Goal: Transaction & Acquisition: Purchase product/service

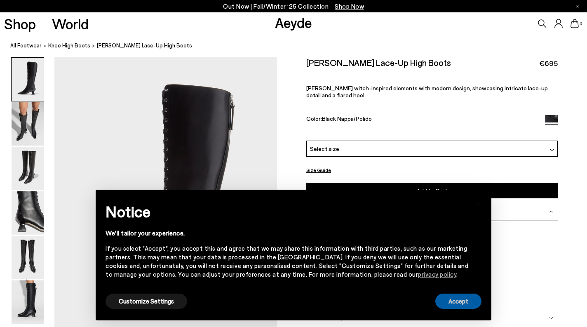
click at [468, 302] on button "Accept" at bounding box center [458, 300] width 46 height 15
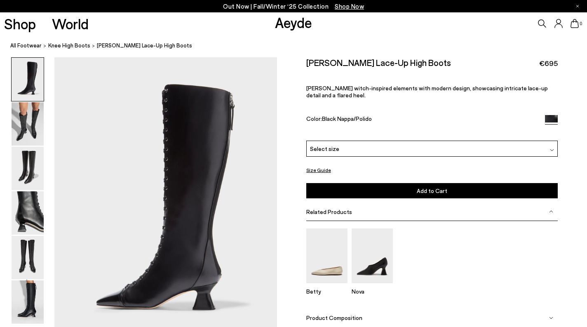
click at [442, 154] on div "Select size" at bounding box center [431, 148] width 251 height 16
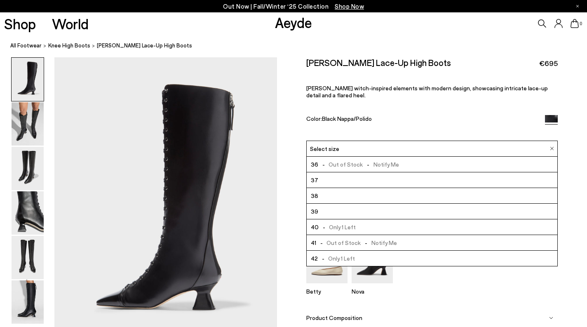
click at [399, 257] on li "42 - Only 1 Left" at bounding box center [432, 258] width 250 height 16
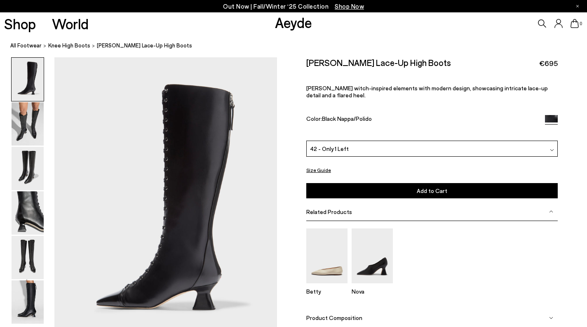
click at [426, 192] on span "Add to Cart" at bounding box center [432, 190] width 30 height 7
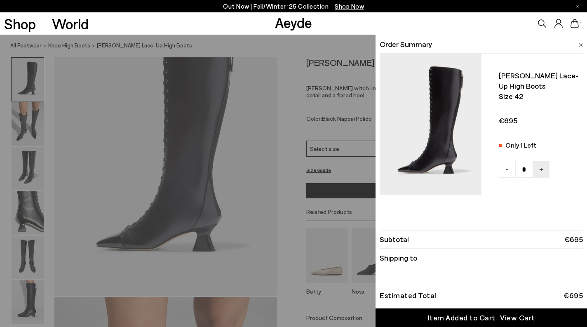
scroll to position [56, 0]
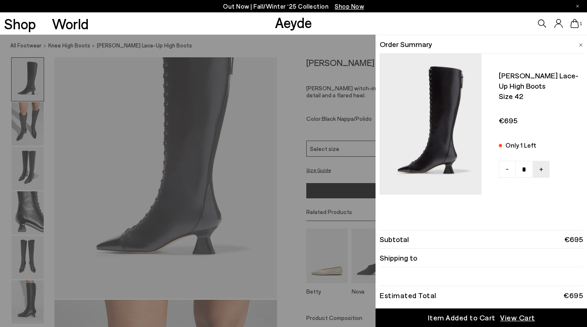
click at [511, 314] on span "View Cart" at bounding box center [517, 317] width 35 height 10
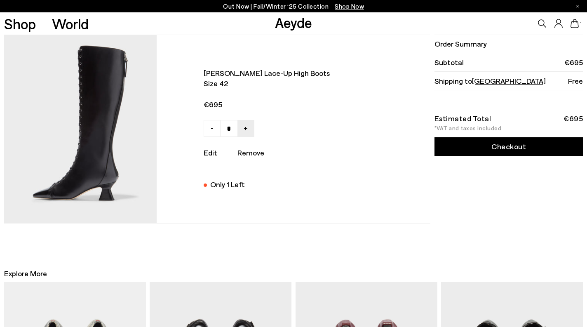
click at [517, 147] on link "Checkout" at bounding box center [508, 146] width 148 height 19
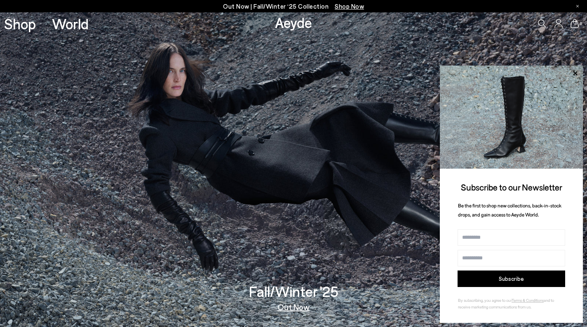
click at [543, 21] on icon at bounding box center [542, 23] width 8 height 8
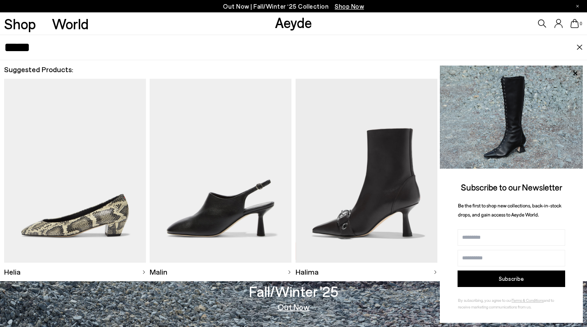
type input "*****"
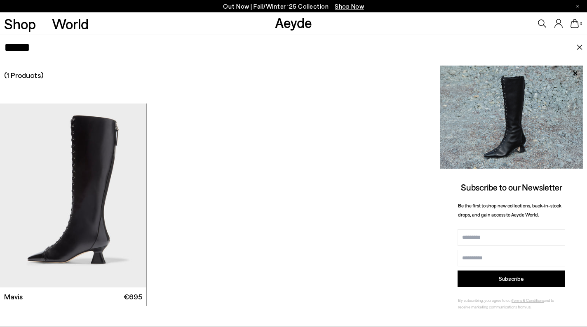
scroll to position [141, 0]
click at [126, 230] on img "1 / 6" at bounding box center [73, 195] width 146 height 184
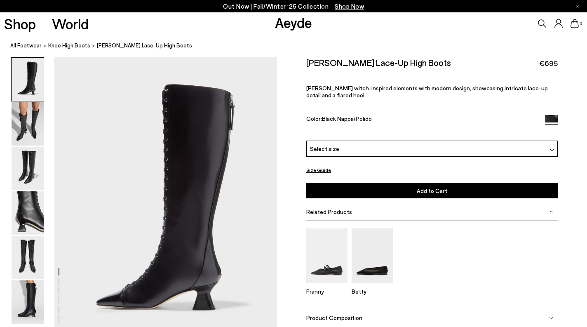
click at [343, 152] on div "Select size" at bounding box center [431, 148] width 251 height 16
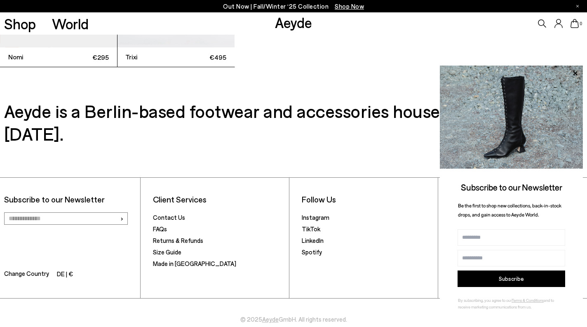
scroll to position [2487, 0]
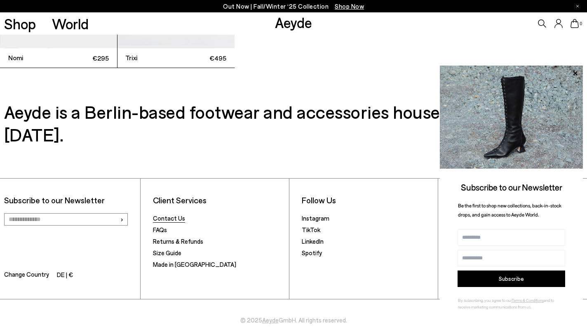
click at [175, 214] on link "Contact Us" at bounding box center [169, 217] width 32 height 7
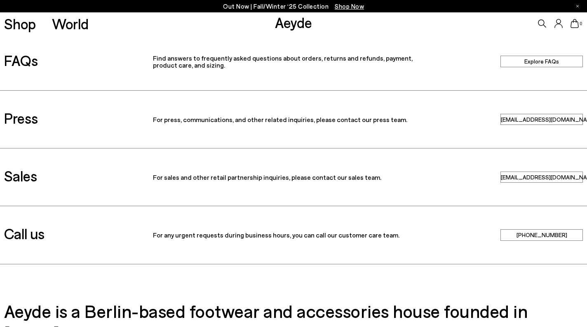
scroll to position [61, 0]
